Goal: Information Seeking & Learning: Learn about a topic

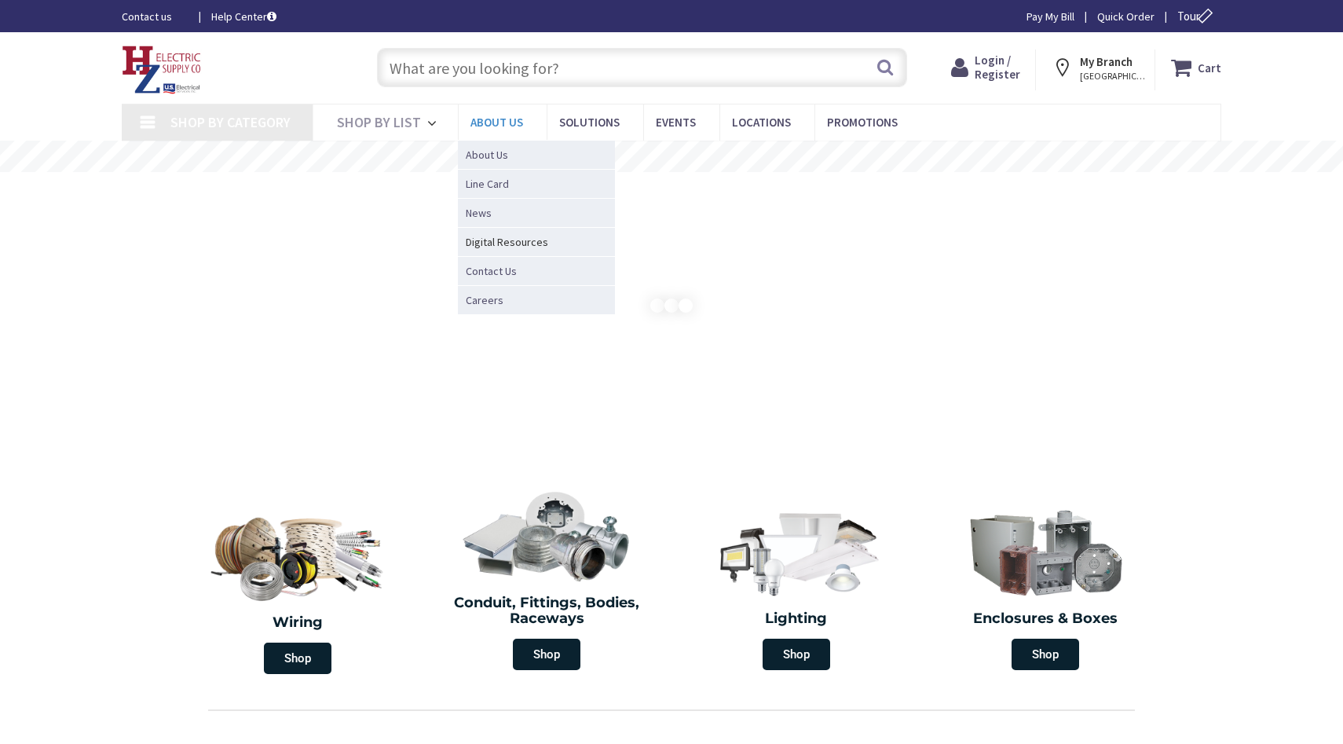
type input "[GEOGRAPHIC_DATA], [GEOGRAPHIC_DATA]"
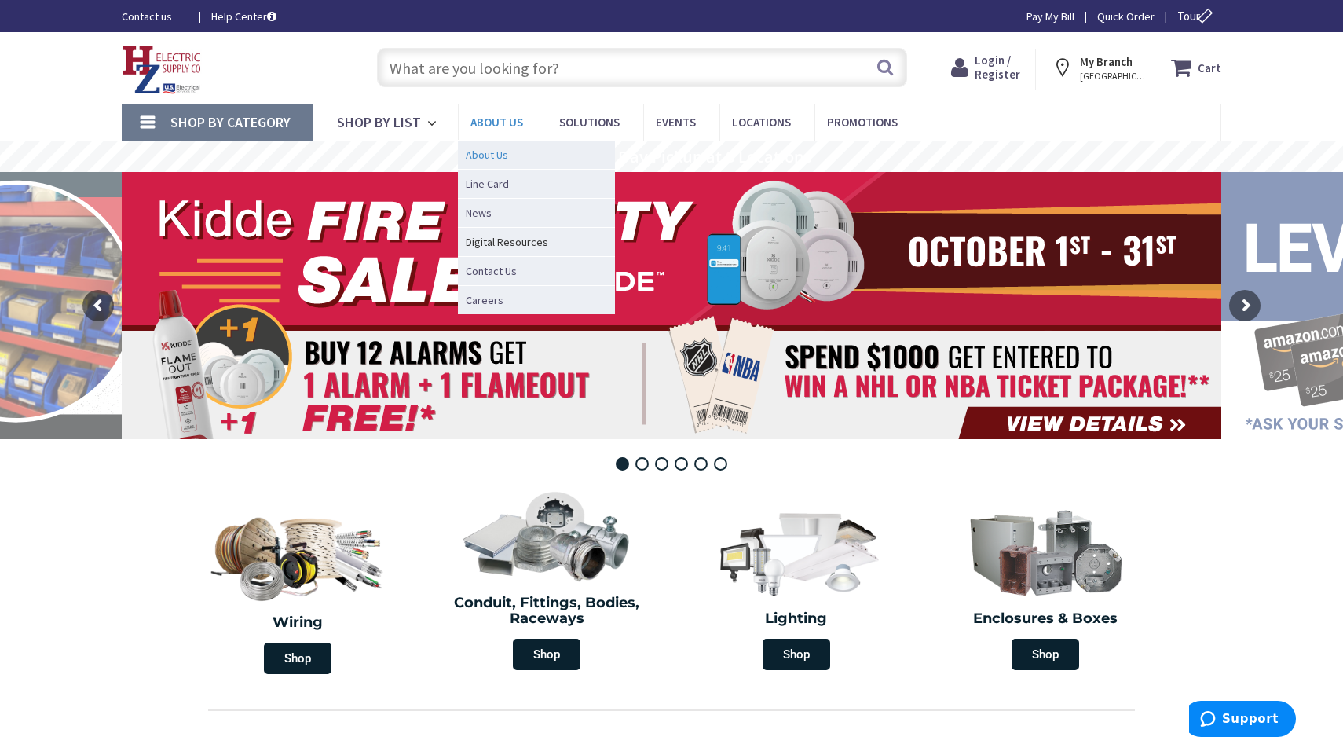
click at [486, 155] on span "About Us" at bounding box center [487, 155] width 42 height 16
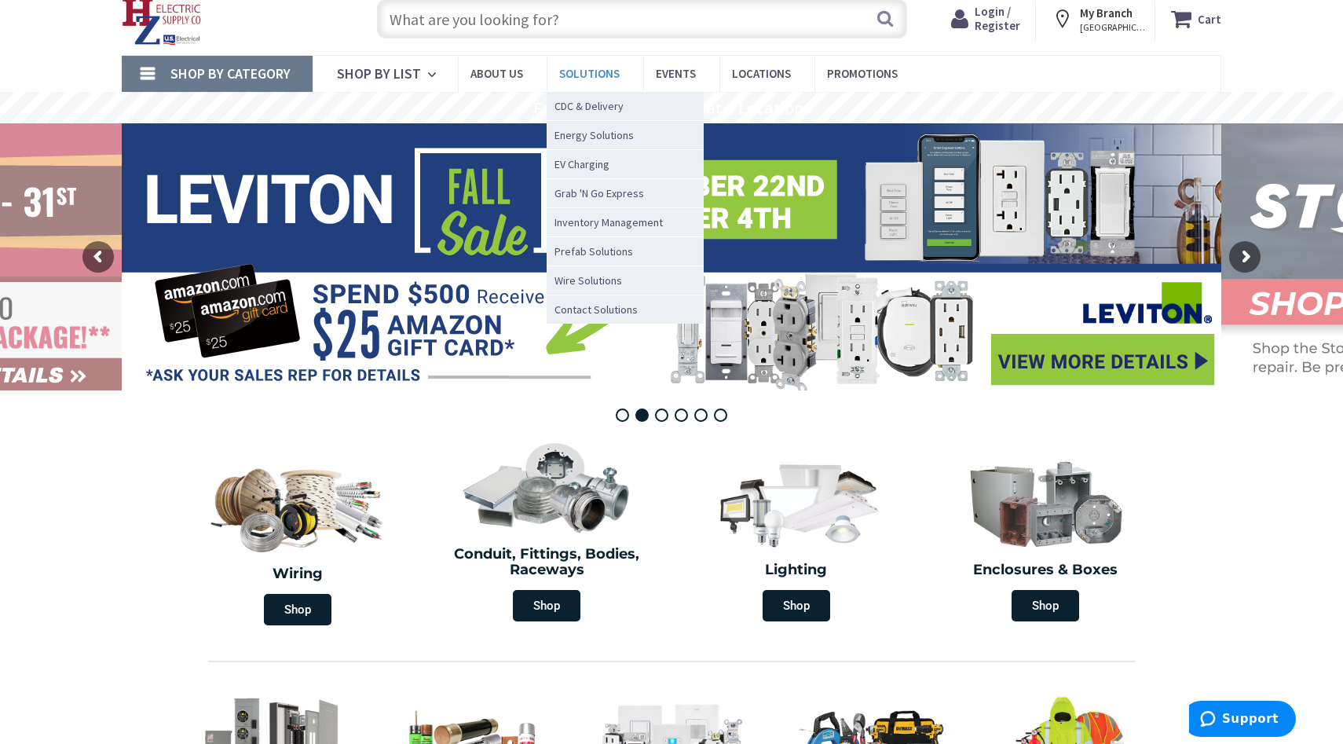
scroll to position [132, 0]
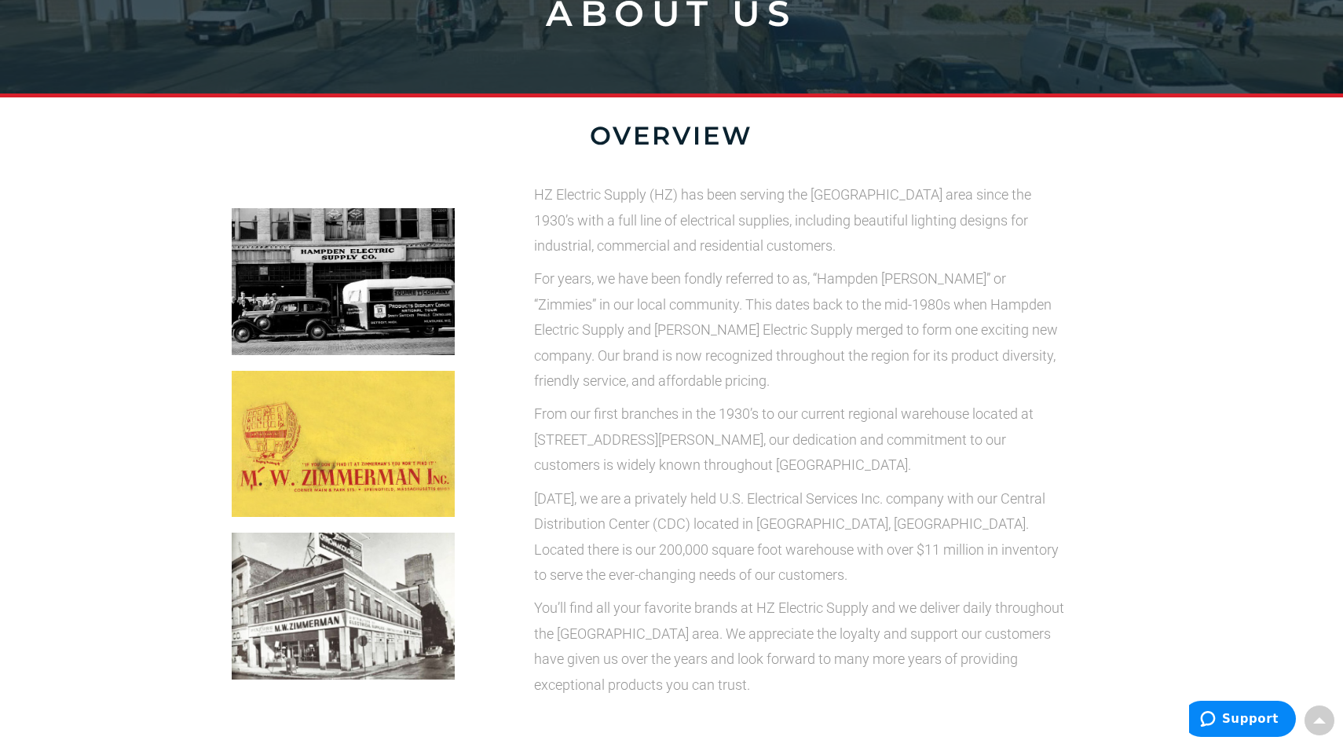
scroll to position [306, 0]
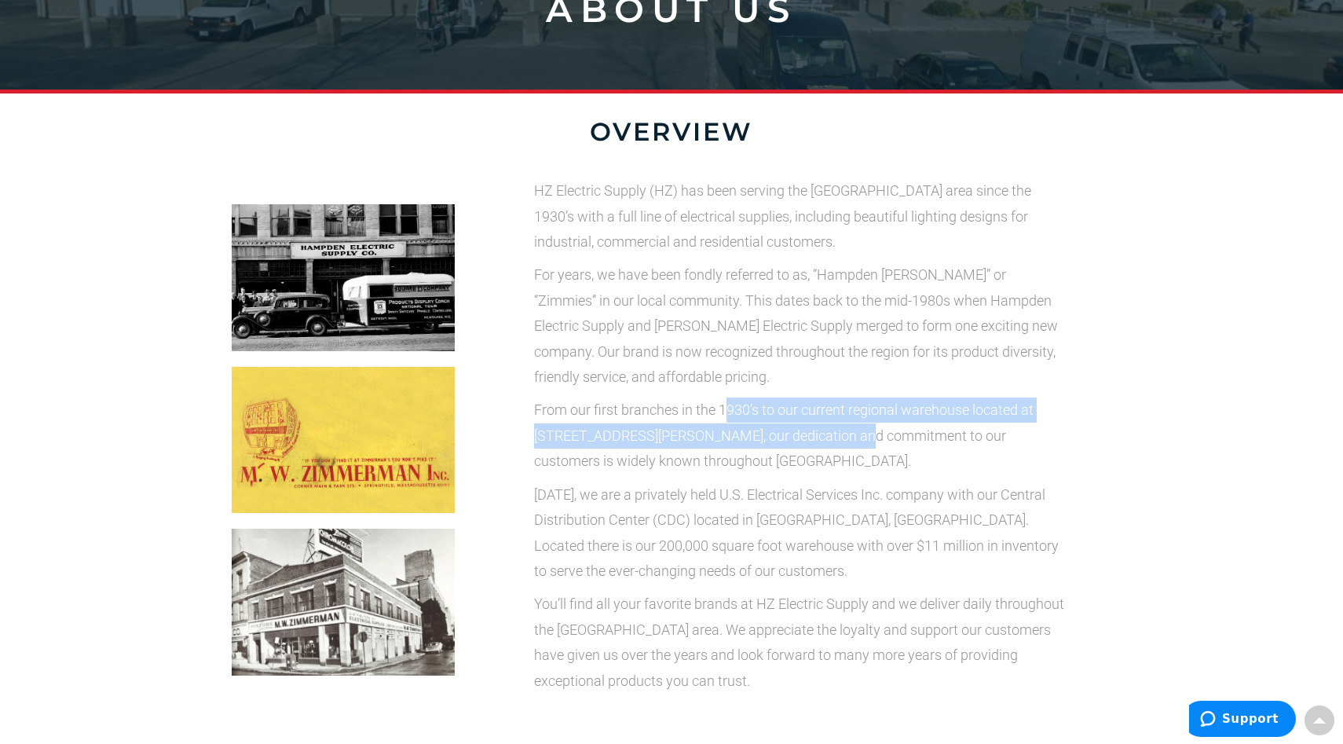
drag, startPoint x: 727, startPoint y: 422, endPoint x: 791, endPoint y: 446, distance: 68.1
click at [791, 446] on p "From our first branches in the 1930’s to our current regional warehouse located…" at bounding box center [802, 436] width 536 height 76
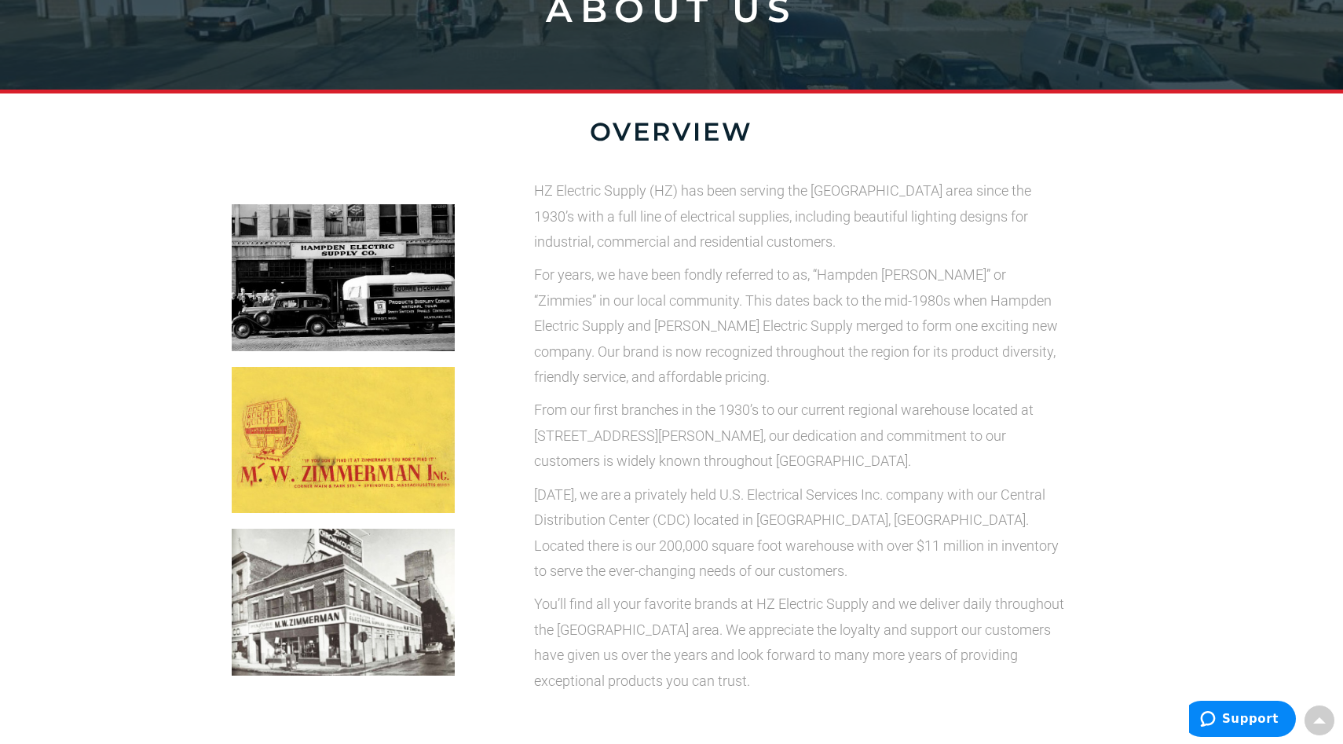
click at [766, 353] on p "For years, we have been fondly referred to as, “Hampden [PERSON_NAME]” or “Zimm…" at bounding box center [802, 325] width 536 height 127
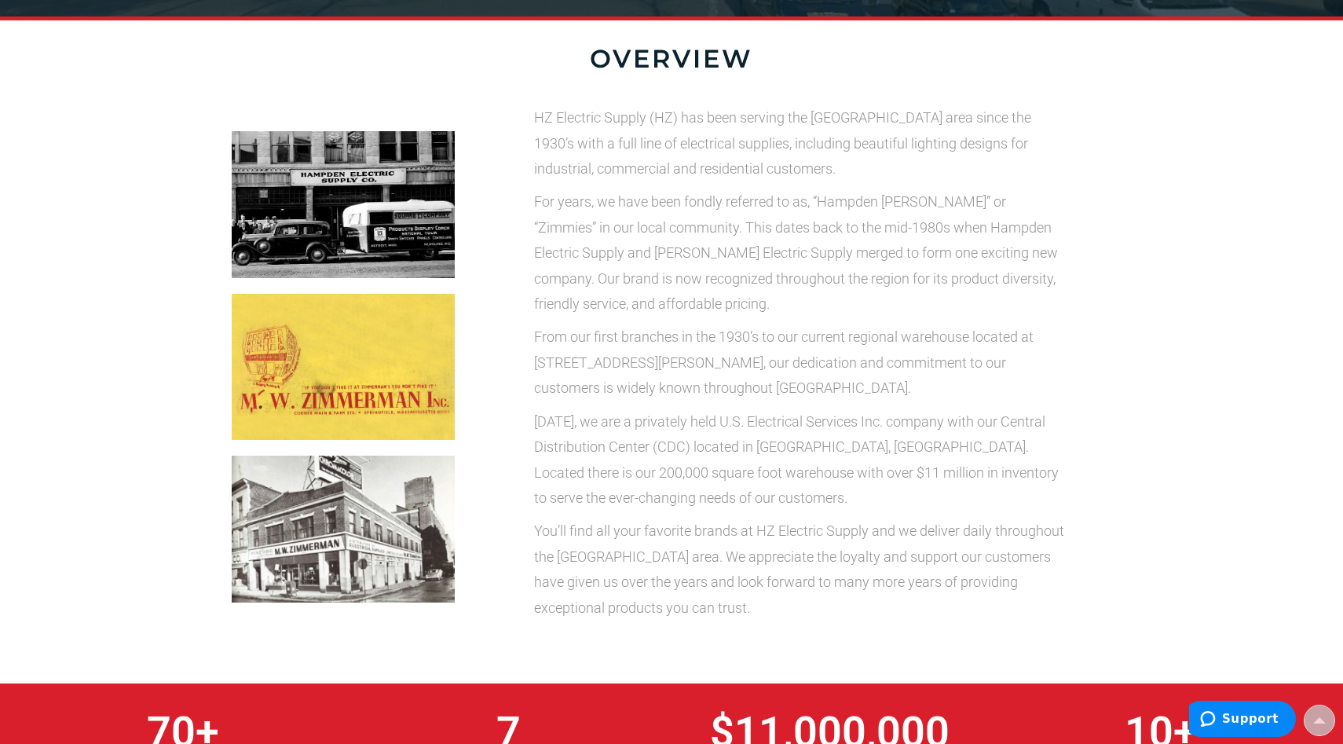
scroll to position [349, 0]
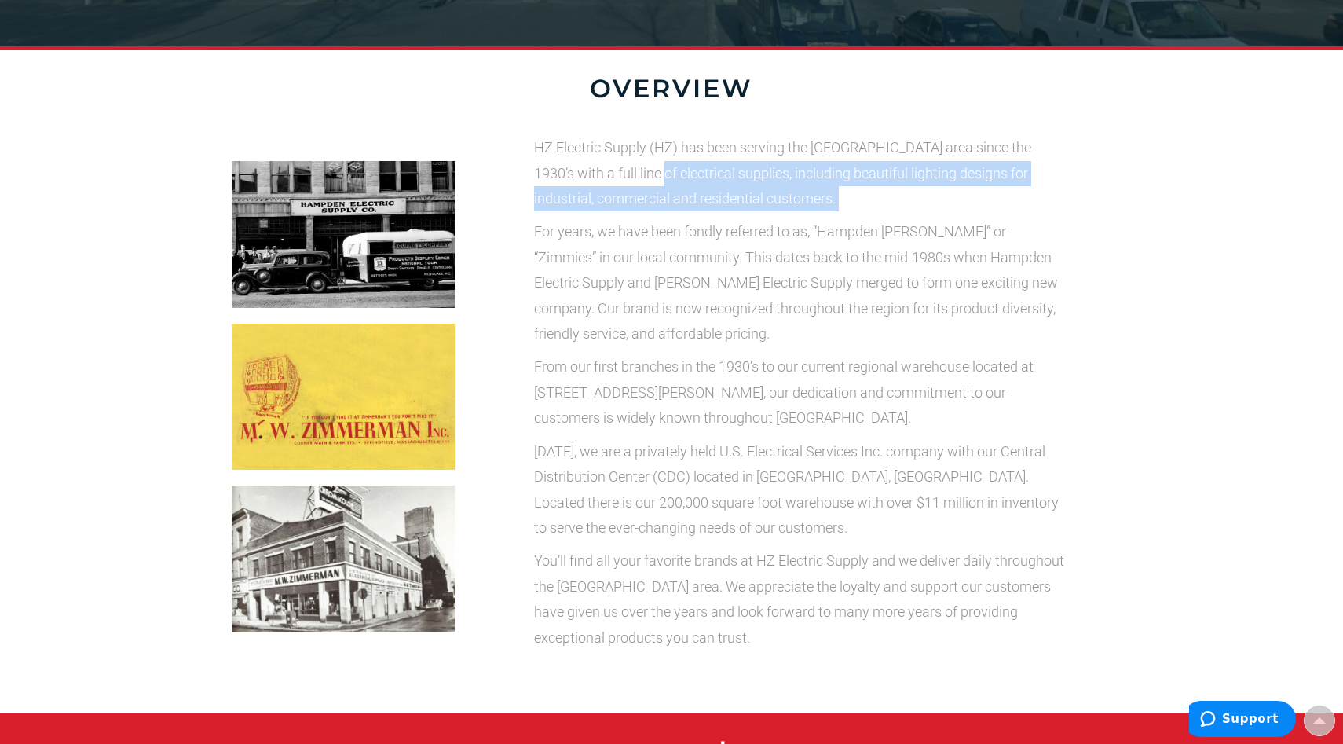
drag, startPoint x: 617, startPoint y: 170, endPoint x: 672, endPoint y: 213, distance: 69.5
click at [672, 213] on div "HZ Electric Supply (HZ) has been serving the [GEOGRAPHIC_DATA] area since the 1…" at bounding box center [802, 392] width 536 height 515
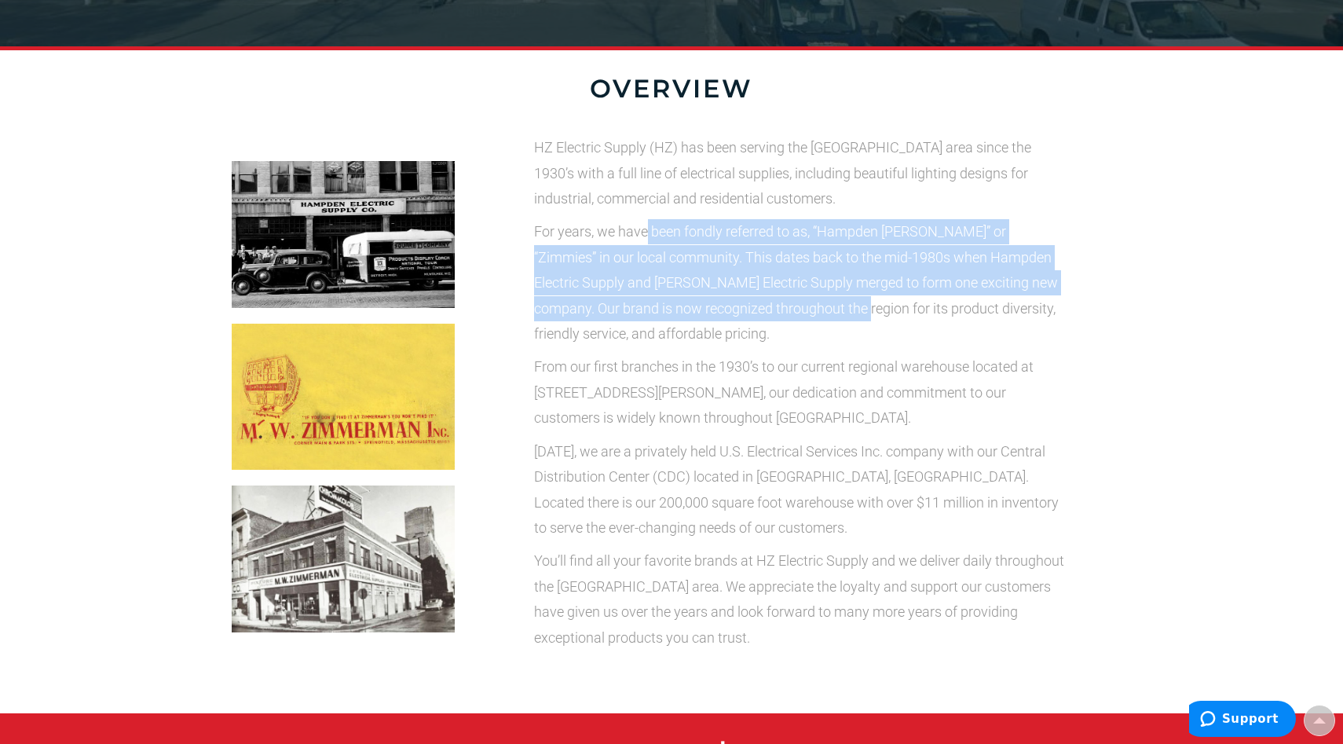
drag, startPoint x: 648, startPoint y: 242, endPoint x: 815, endPoint y: 321, distance: 185.2
click at [815, 321] on p "For years, we have been fondly referred to as, “Hampden [PERSON_NAME]” or “Zimm…" at bounding box center [802, 282] width 536 height 127
click at [795, 299] on p "For years, we have been fondly referred to as, “Hampden [PERSON_NAME]” or “Zimm…" at bounding box center [802, 282] width 536 height 127
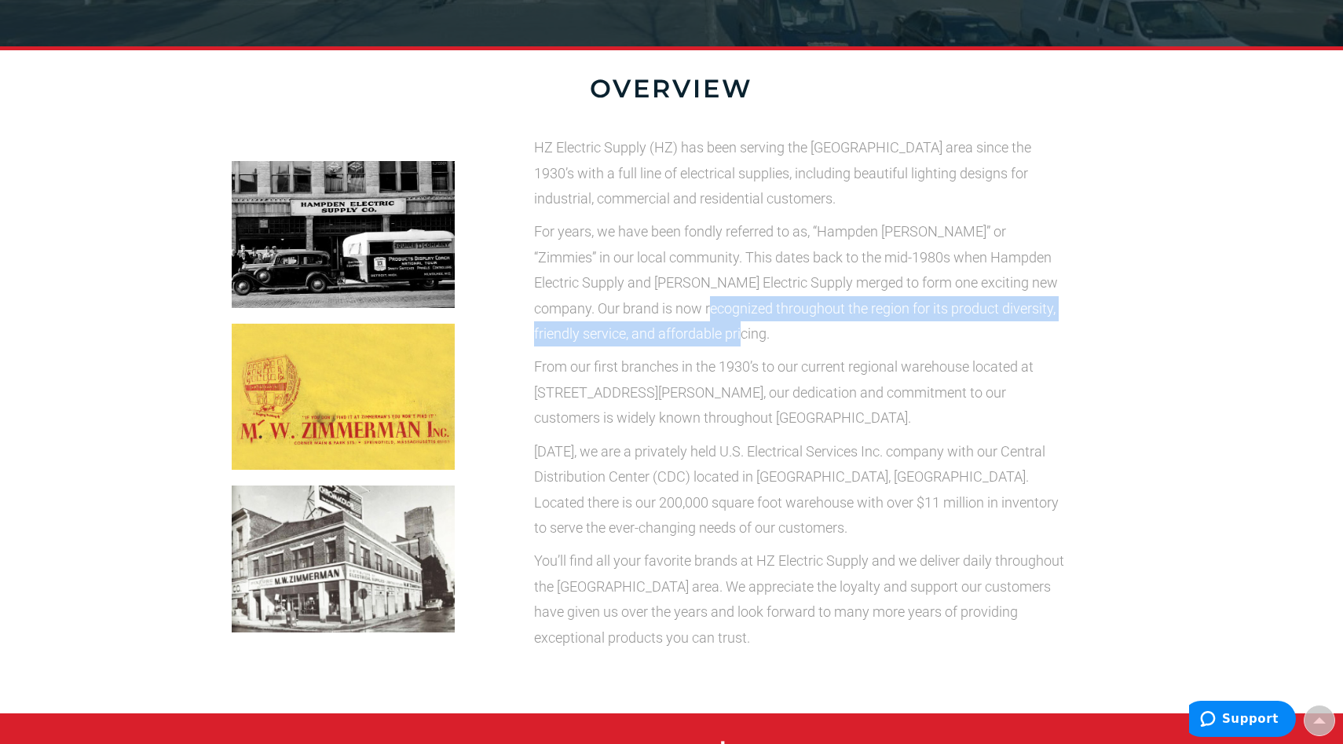
drag, startPoint x: 656, startPoint y: 304, endPoint x: 718, endPoint y: 331, distance: 67.6
click at [718, 331] on p "For years, we have been fondly referred to as, “Hampden [PERSON_NAME]” or “Zimm…" at bounding box center [802, 282] width 536 height 127
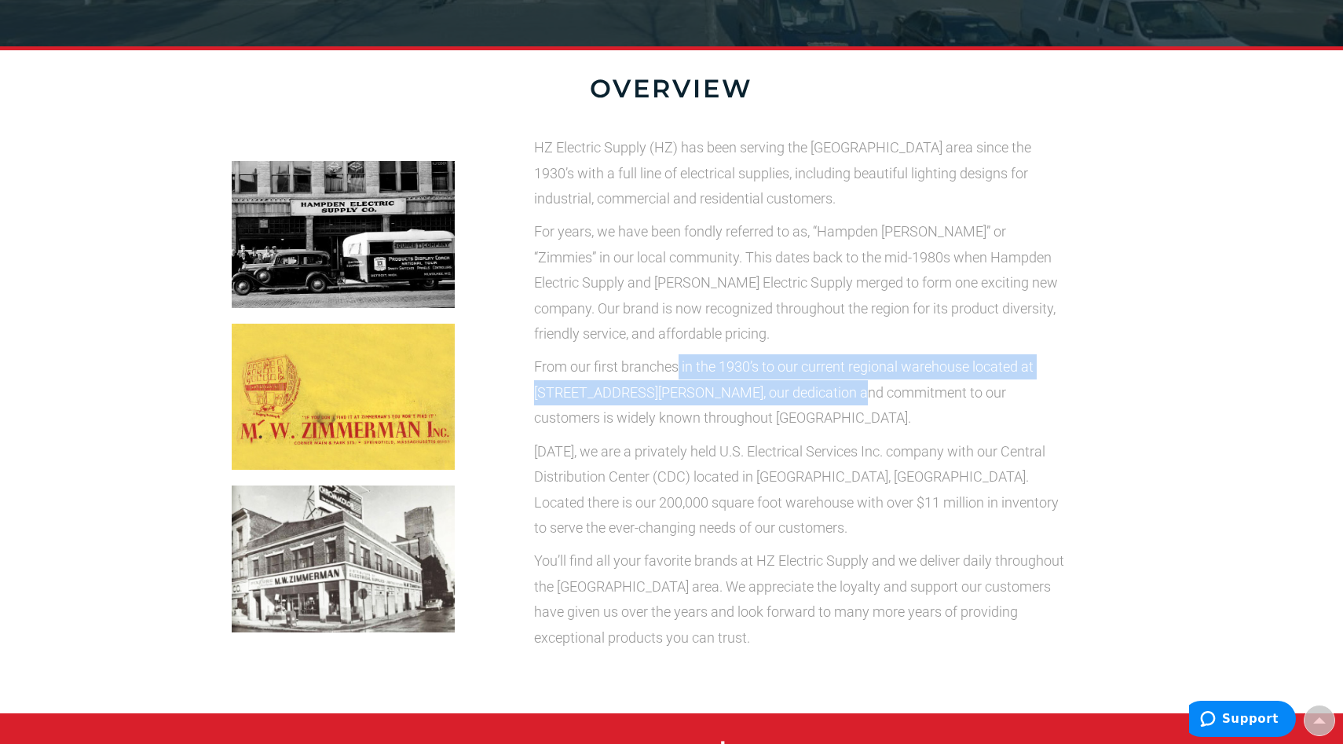
drag, startPoint x: 676, startPoint y: 359, endPoint x: 782, endPoint y: 395, distance: 112.0
click at [782, 395] on p "From our first branches in the 1930’s to our current regional warehouse located…" at bounding box center [802, 392] width 536 height 76
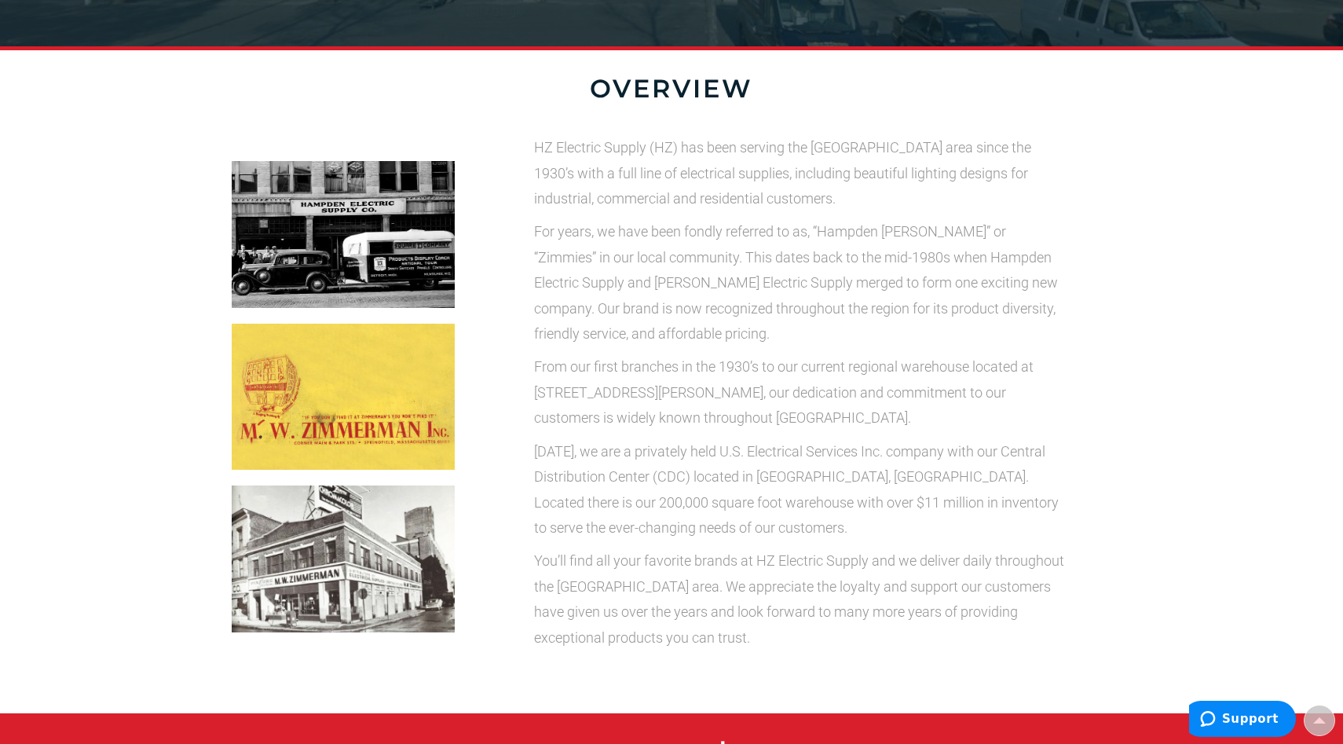
drag, startPoint x: 852, startPoint y: 482, endPoint x: 921, endPoint y: 494, distance: 69.5
click at [921, 494] on p "[DATE], we are a privately held U.S. Electrical Services Inc. company with our …" at bounding box center [802, 490] width 536 height 102
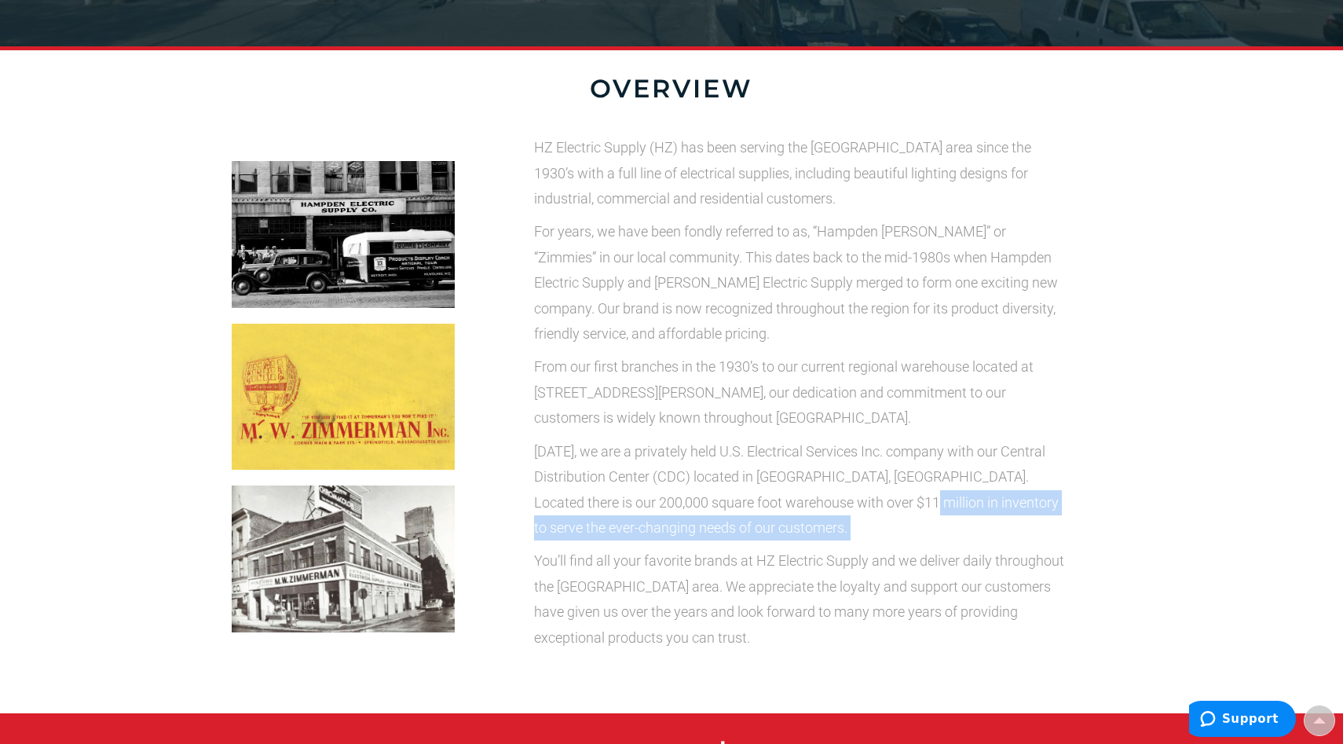
drag, startPoint x: 888, startPoint y: 501, endPoint x: 961, endPoint y: 542, distance: 83.7
click at [961, 542] on div "HZ Electric Supply (HZ) has been serving the [GEOGRAPHIC_DATA] area since the 1…" at bounding box center [802, 392] width 536 height 515
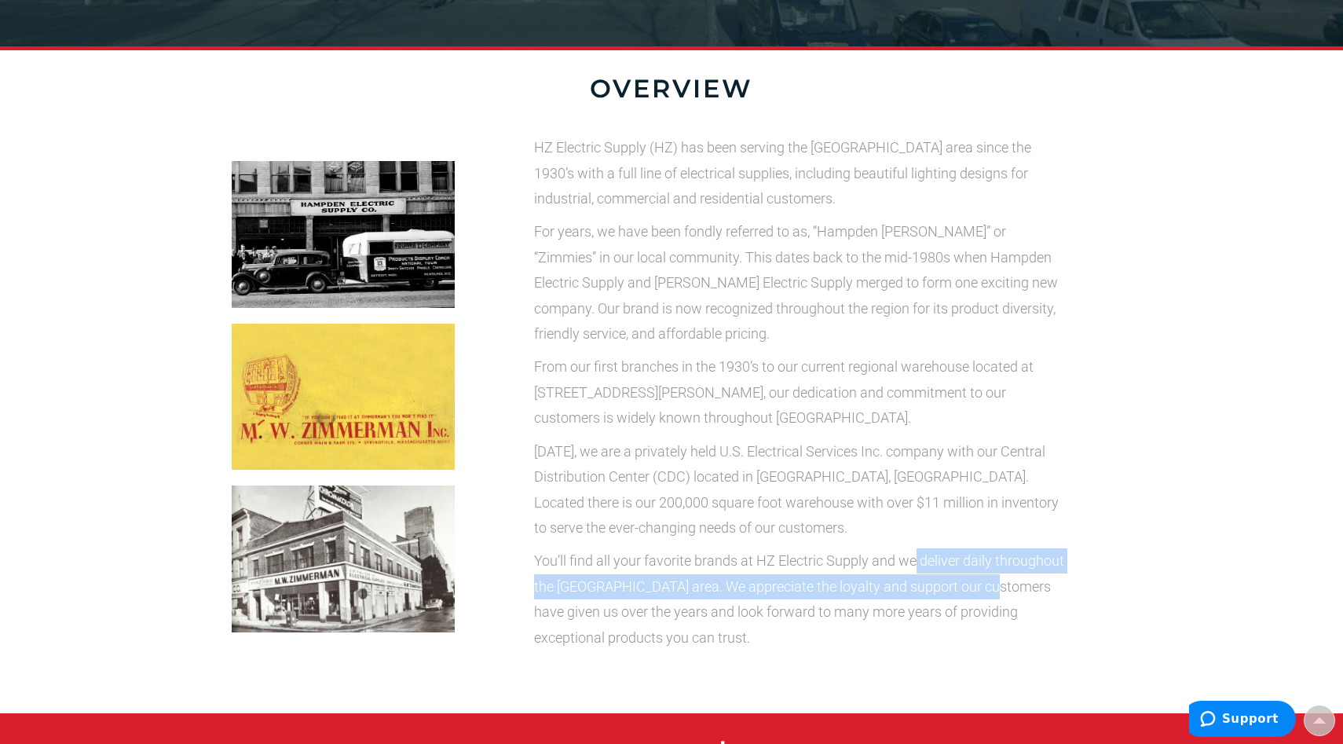
drag, startPoint x: 918, startPoint y: 556, endPoint x: 997, endPoint y: 592, distance: 86.2
click at [997, 592] on p "You’ll find all your favorite brands at HZ Electric Supply and we deliver daily…" at bounding box center [802, 599] width 536 height 102
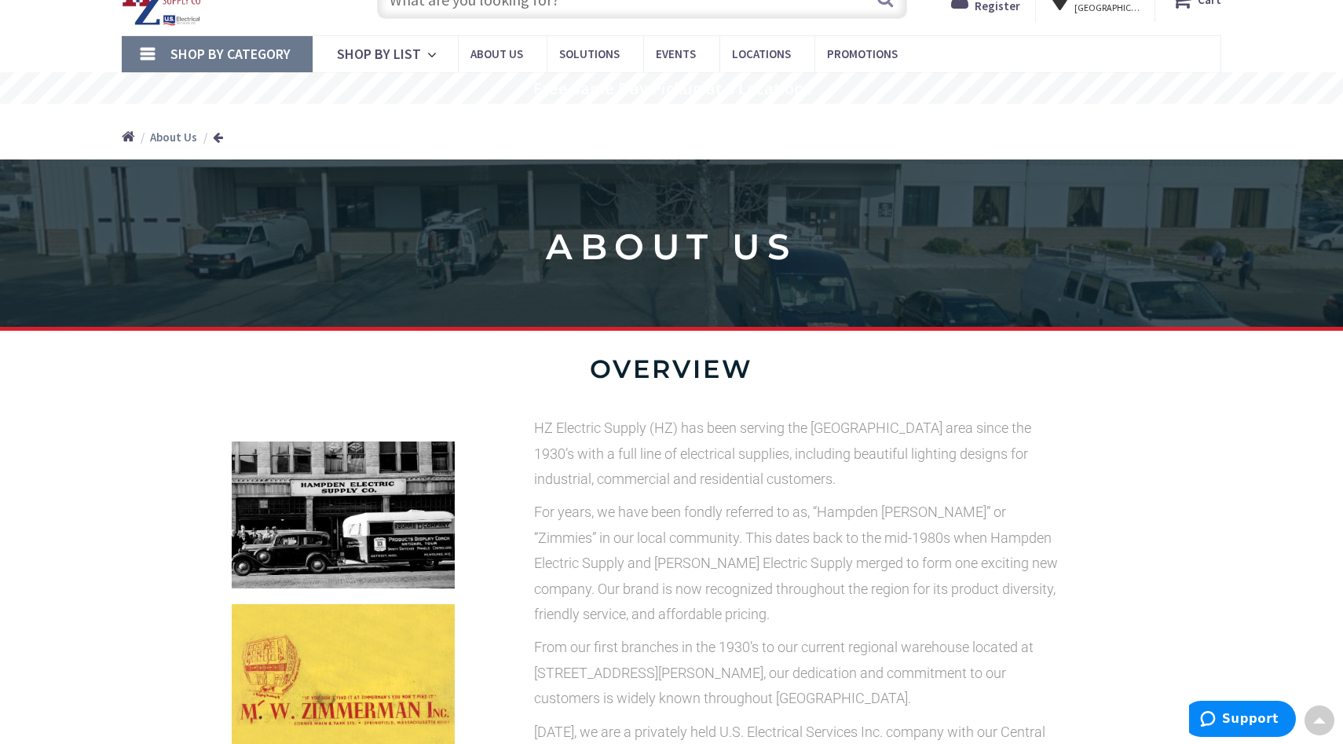
scroll to position [0, 0]
